Goal: Task Accomplishment & Management: Complete application form

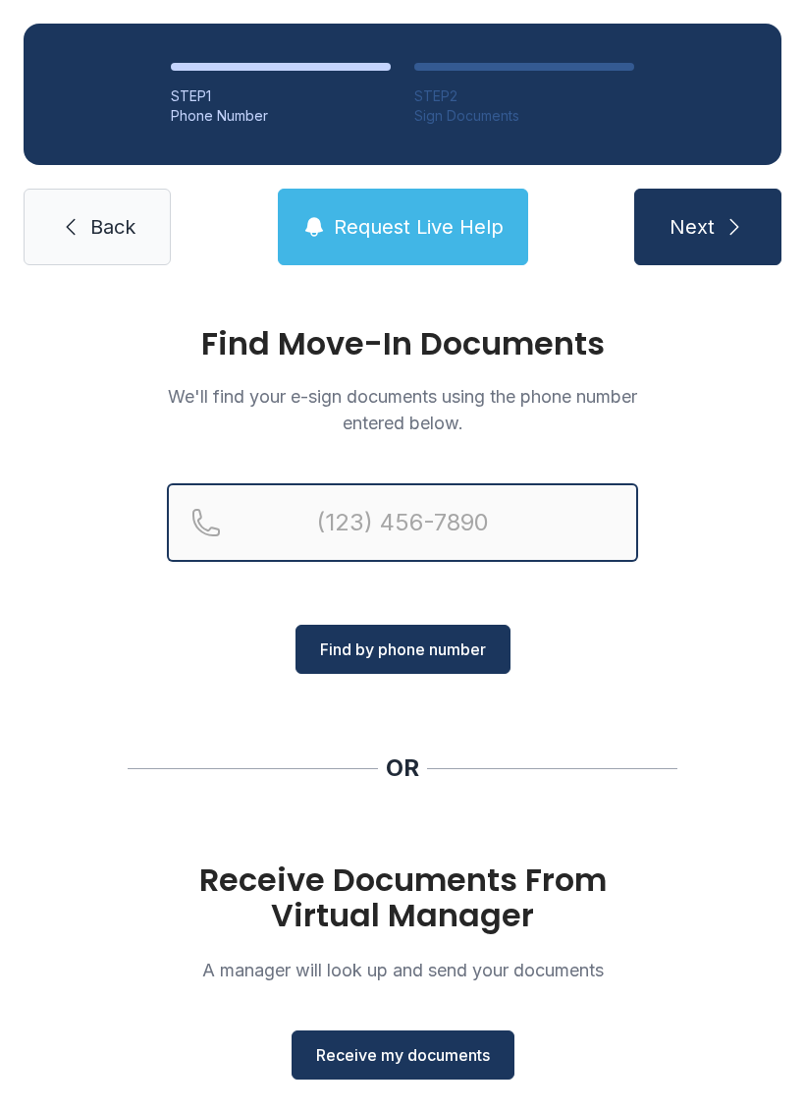
click at [418, 507] on input "Reservation phone number" at bounding box center [402, 522] width 471 height 79
type input "[PHONE_NUMBER]"
click at [707, 227] on button "Next" at bounding box center [707, 227] width 147 height 77
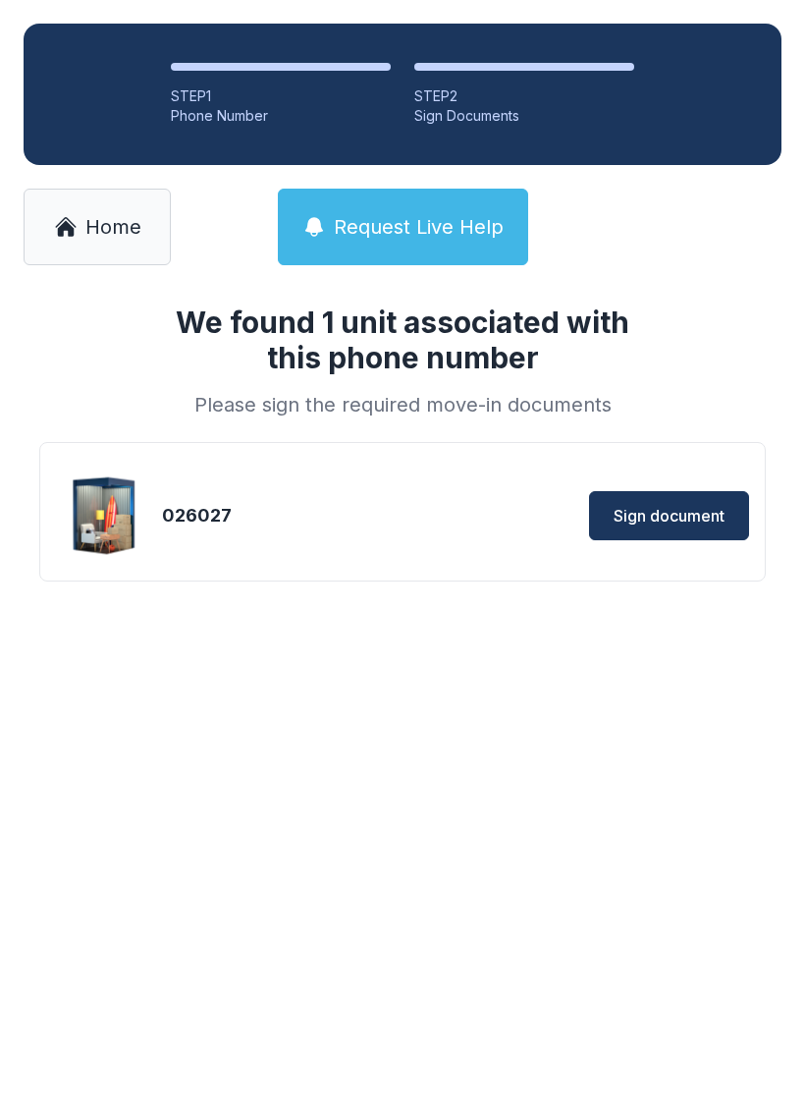
click at [660, 513] on span "Sign document" at bounding box center [669, 516] width 111 height 24
click at [657, 538] on button "Sign document" at bounding box center [669, 515] width 160 height 49
click at [95, 226] on span "Home" at bounding box center [113, 226] width 56 height 27
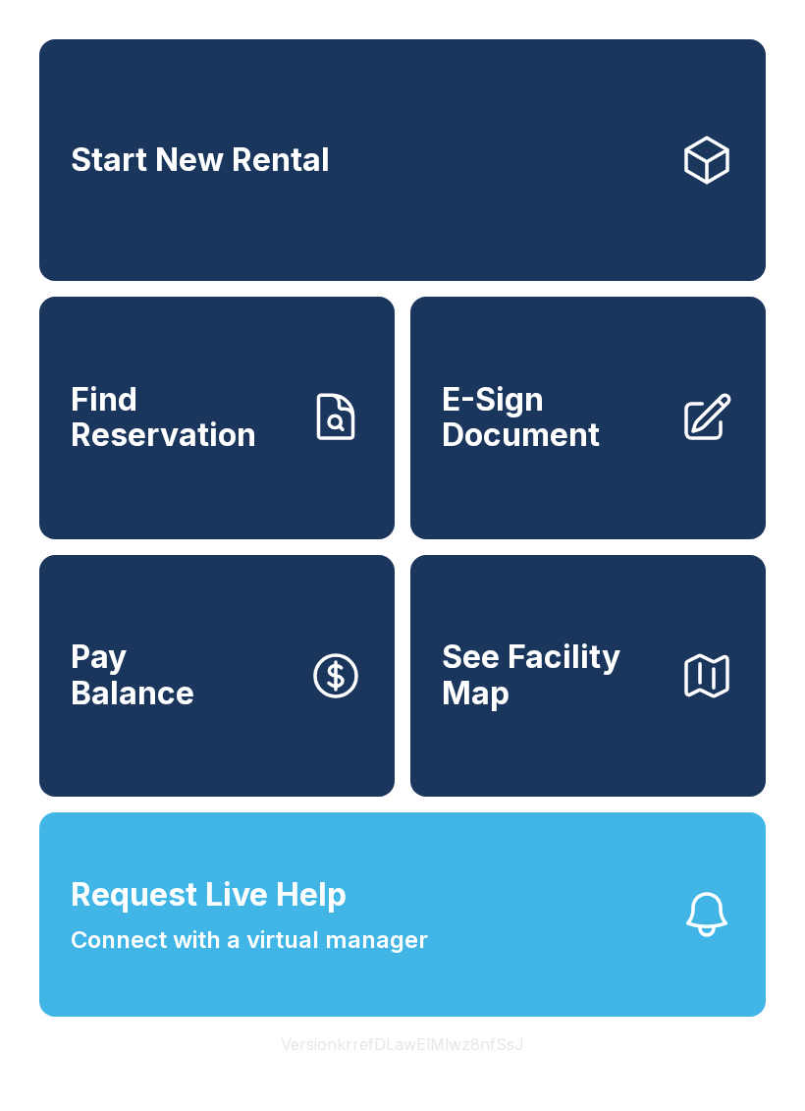
click at [341, 439] on icon at bounding box center [336, 417] width 34 height 43
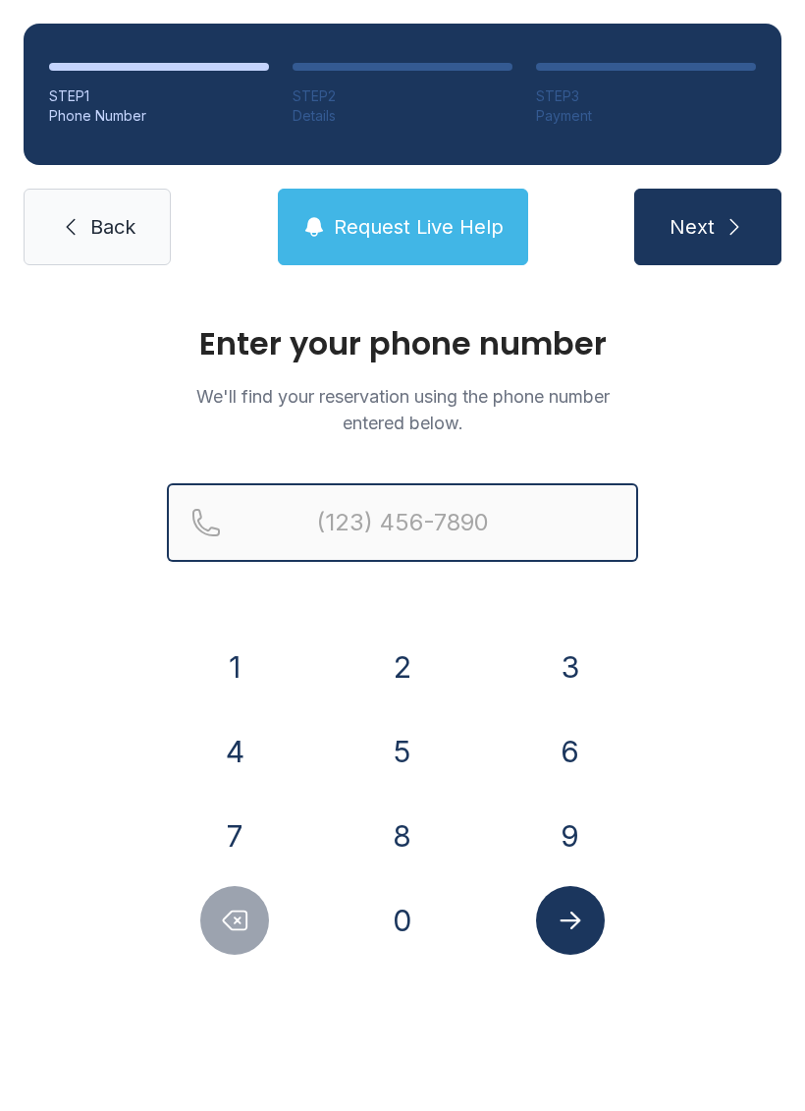
click at [521, 546] on input "Reservation phone number" at bounding box center [402, 522] width 471 height 79
type input "("
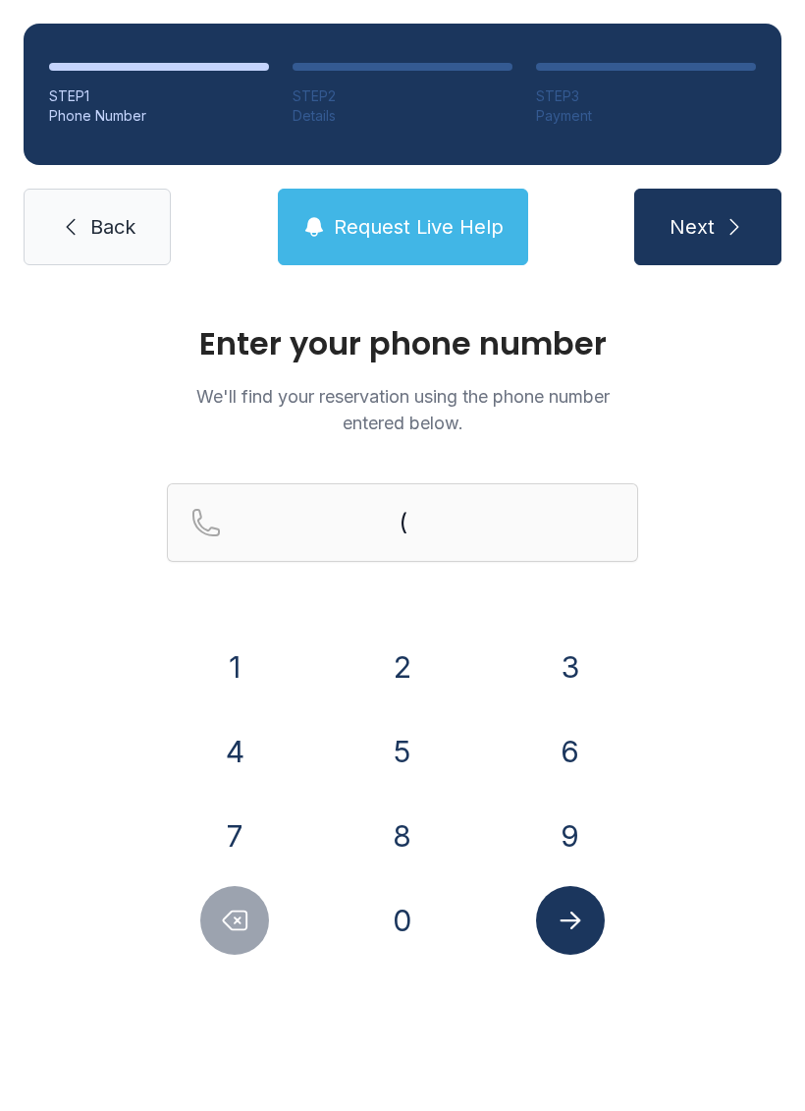
click at [100, 243] on link "Back" at bounding box center [97, 227] width 147 height 77
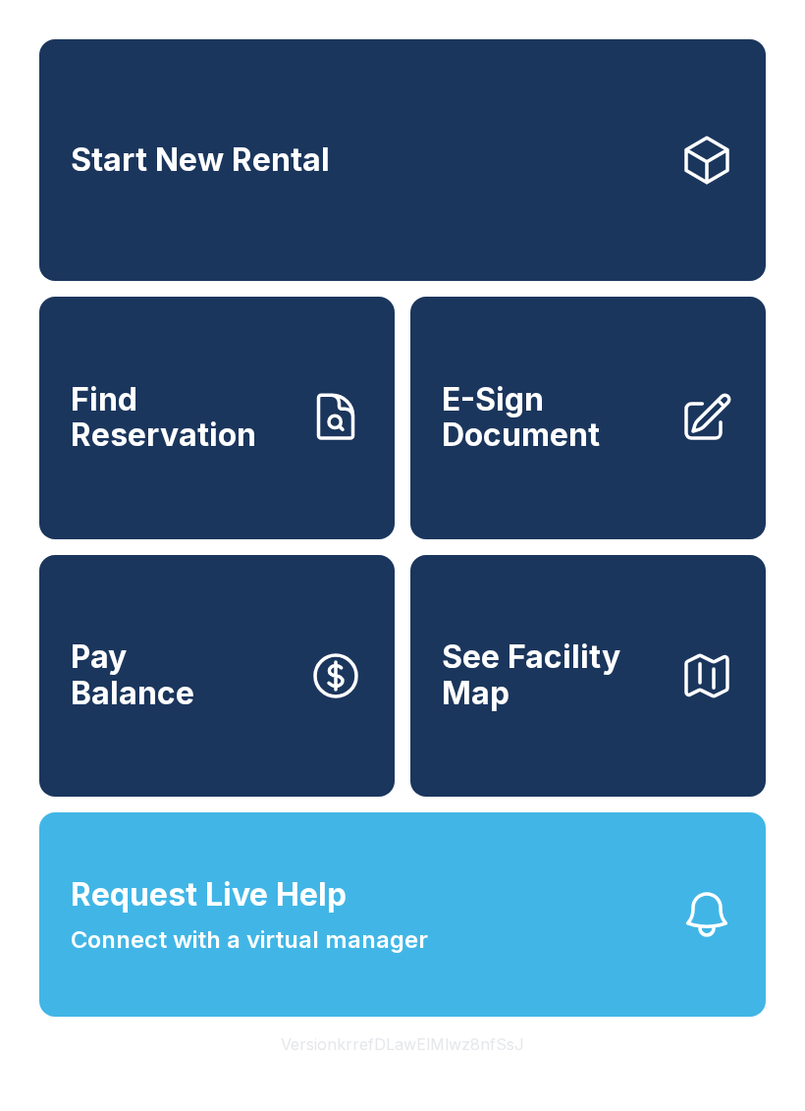
click at [621, 479] on link "E-Sign Document" at bounding box center [587, 418] width 355 height 242
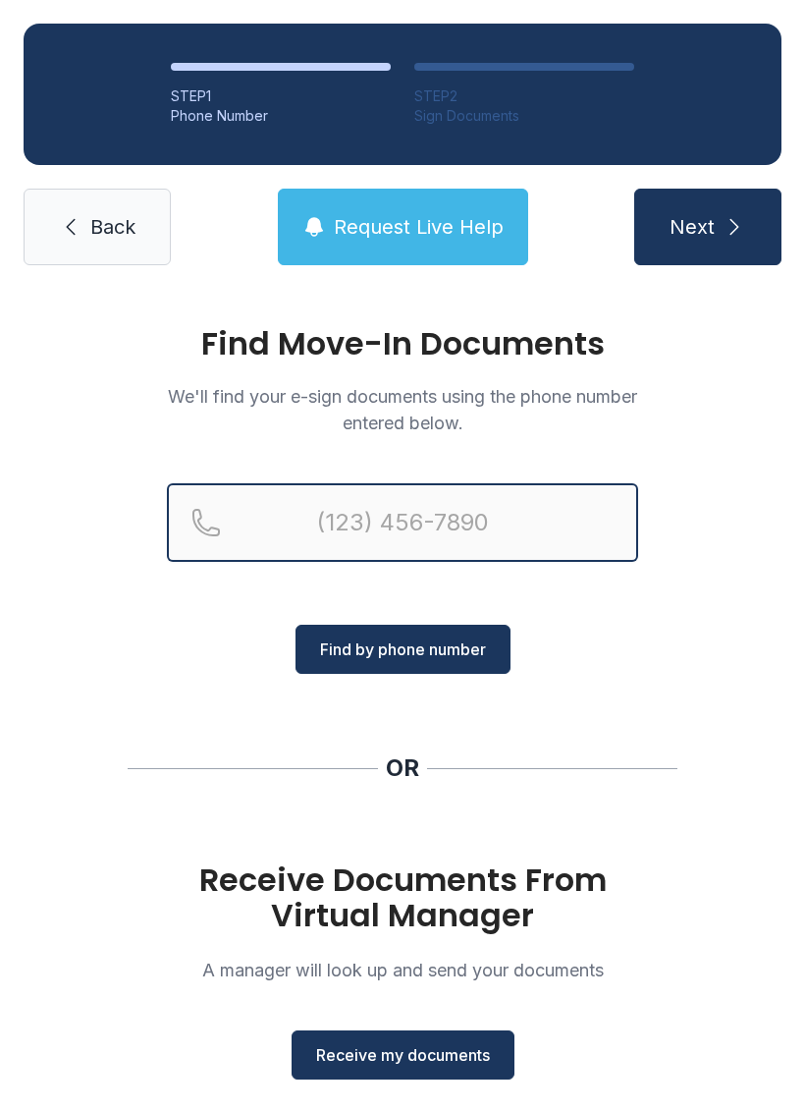
click at [357, 520] on input "Reservation phone number" at bounding box center [402, 522] width 471 height 79
type input "[PHONE_NUMBER]"
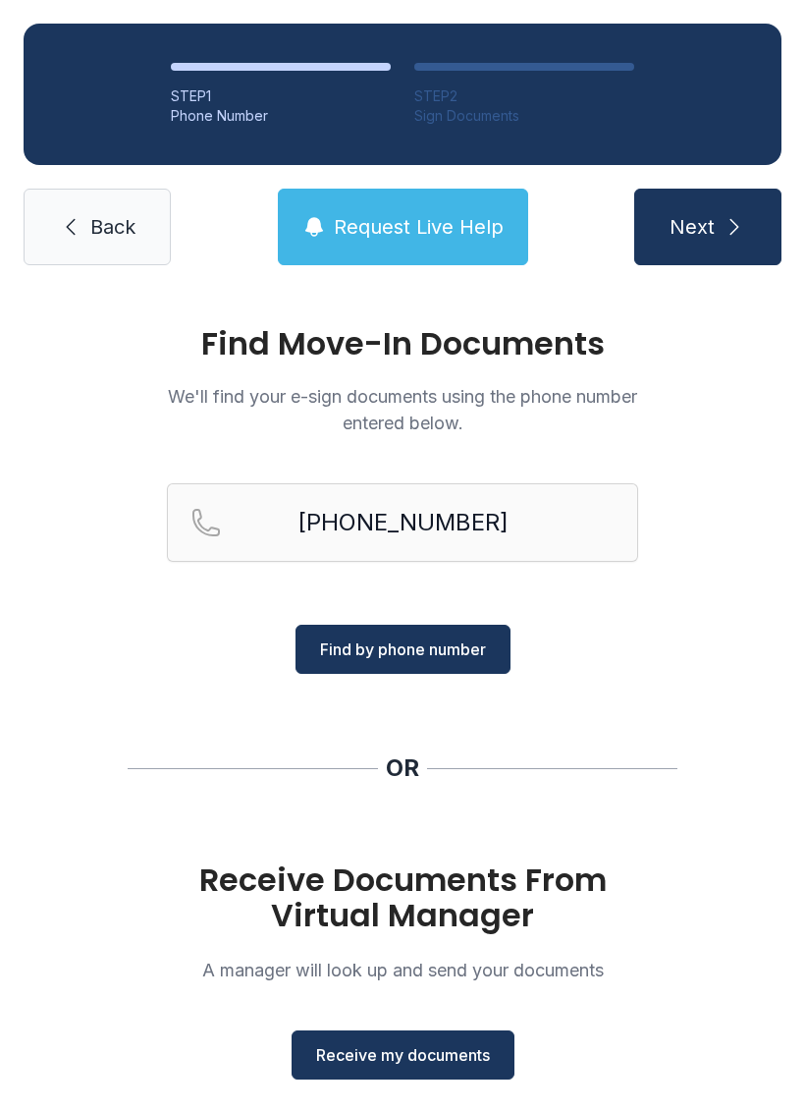
click at [467, 642] on span "Find by phone number" at bounding box center [403, 649] width 166 height 24
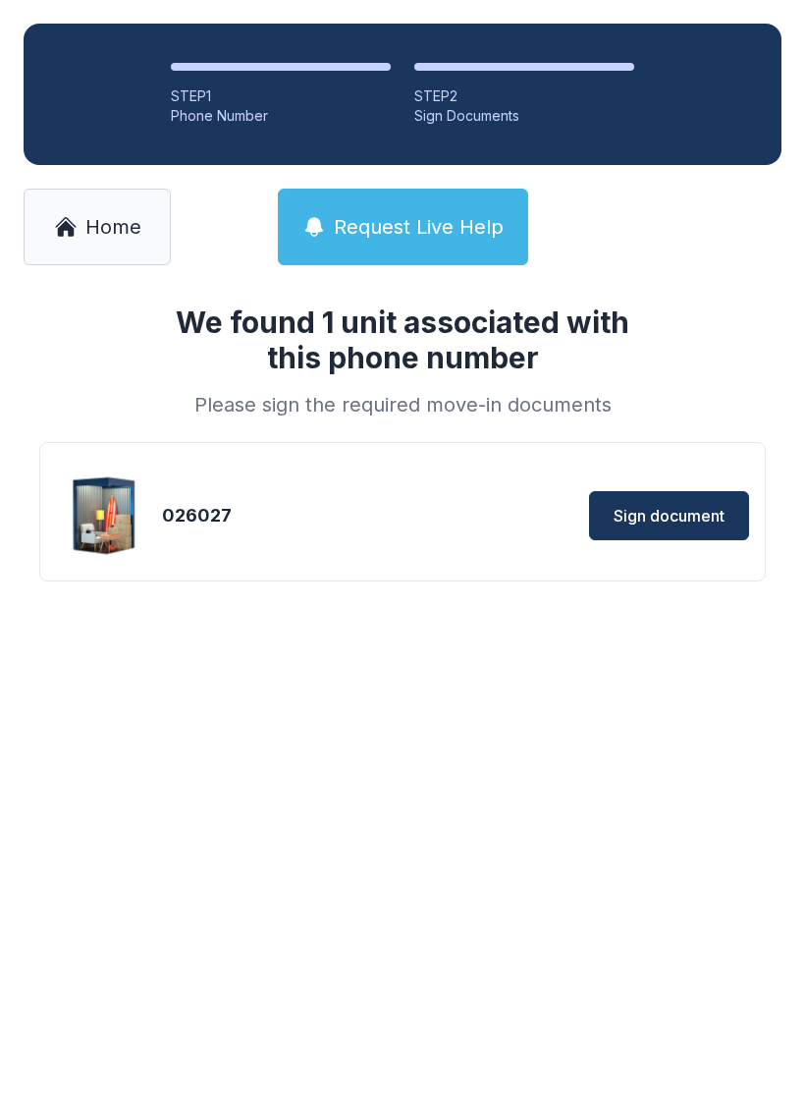
click at [678, 514] on span "Sign document" at bounding box center [669, 516] width 111 height 24
click at [124, 223] on span "Home" at bounding box center [113, 226] width 56 height 27
